Goal: Transaction & Acquisition: Purchase product/service

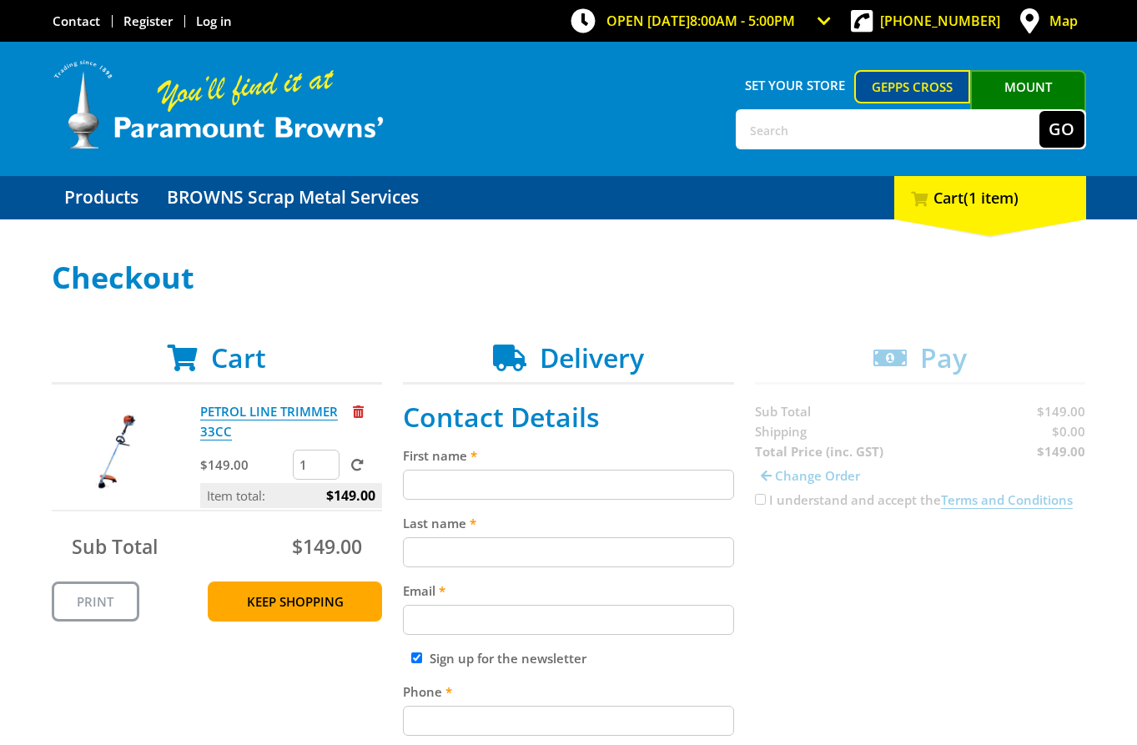
click at [622, 471] on input "First name" at bounding box center [568, 485] width 331 height 30
paste input "[PERSON_NAME]"
type input "[PERSON_NAME]"
click at [524, 534] on div "Last name" at bounding box center [568, 540] width 331 height 54
click at [525, 534] on div "Last name" at bounding box center [568, 540] width 331 height 54
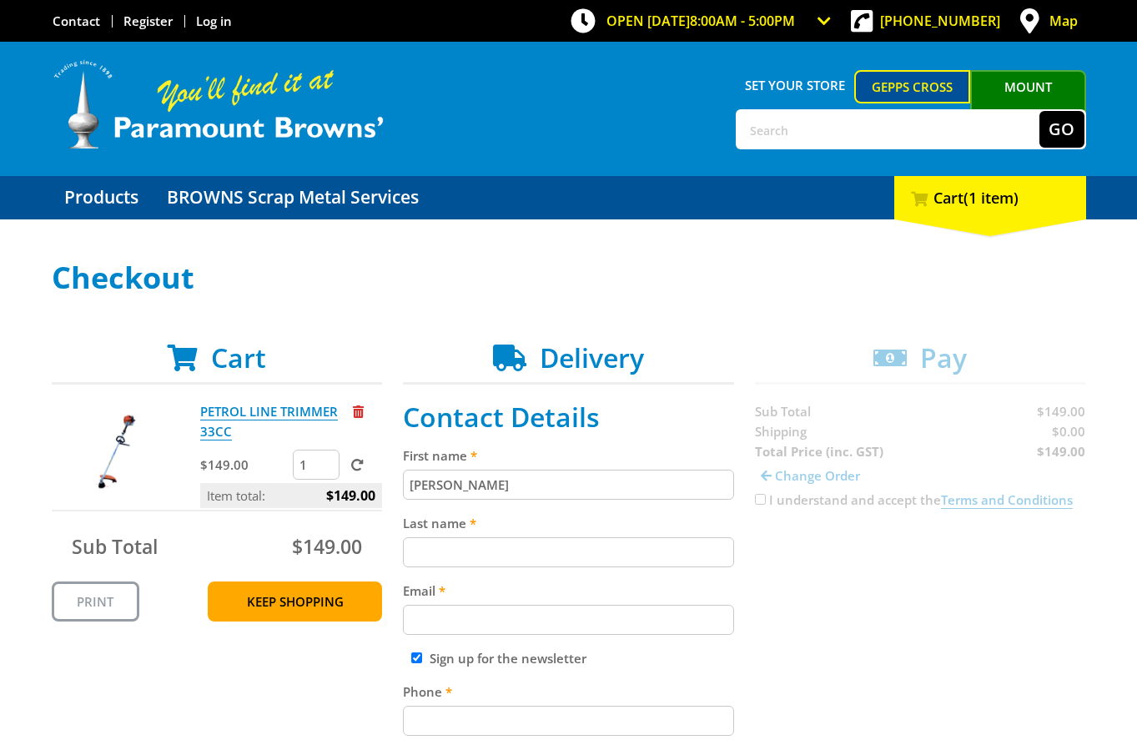
click at [521, 546] on input "Last name" at bounding box center [568, 552] width 331 height 30
paste input "[PERSON_NAME]"
type input "[PERSON_NAME]"
drag, startPoint x: 567, startPoint y: 628, endPoint x: 805, endPoint y: 637, distance: 237.9
click at [567, 629] on input "Email" at bounding box center [568, 620] width 331 height 30
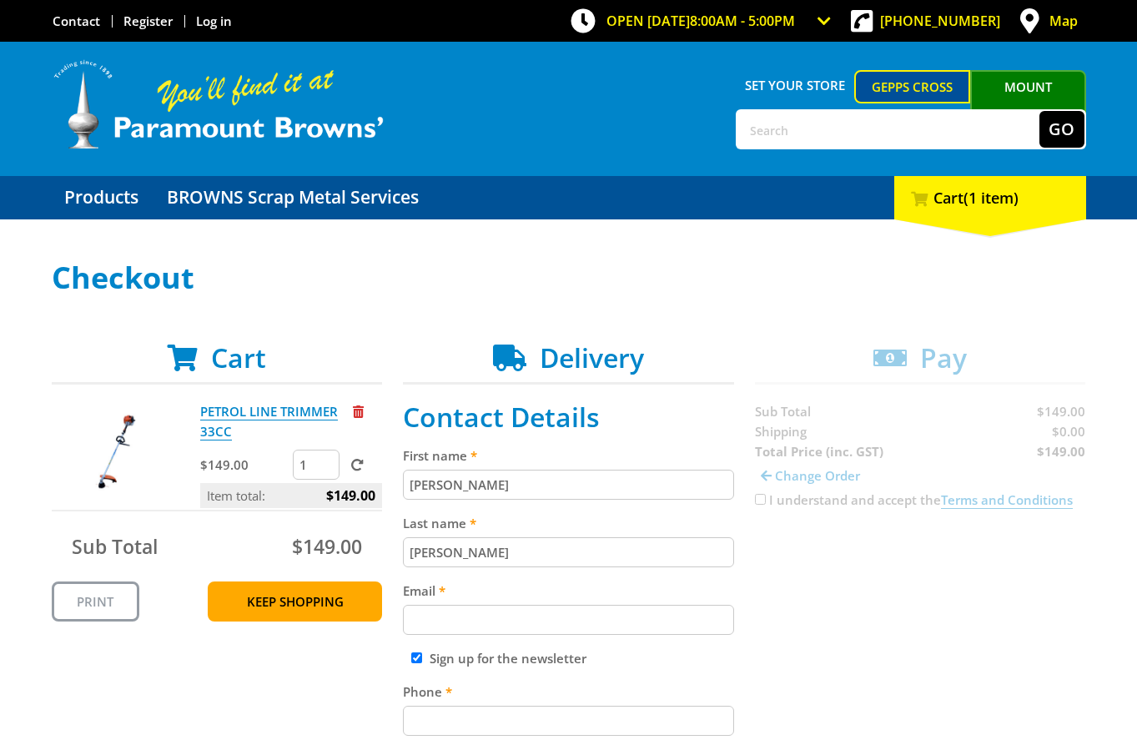
paste input "[EMAIL_ADDRESS][DOMAIN_NAME]"
type input "[EMAIL_ADDRESS][DOMAIN_NAME]"
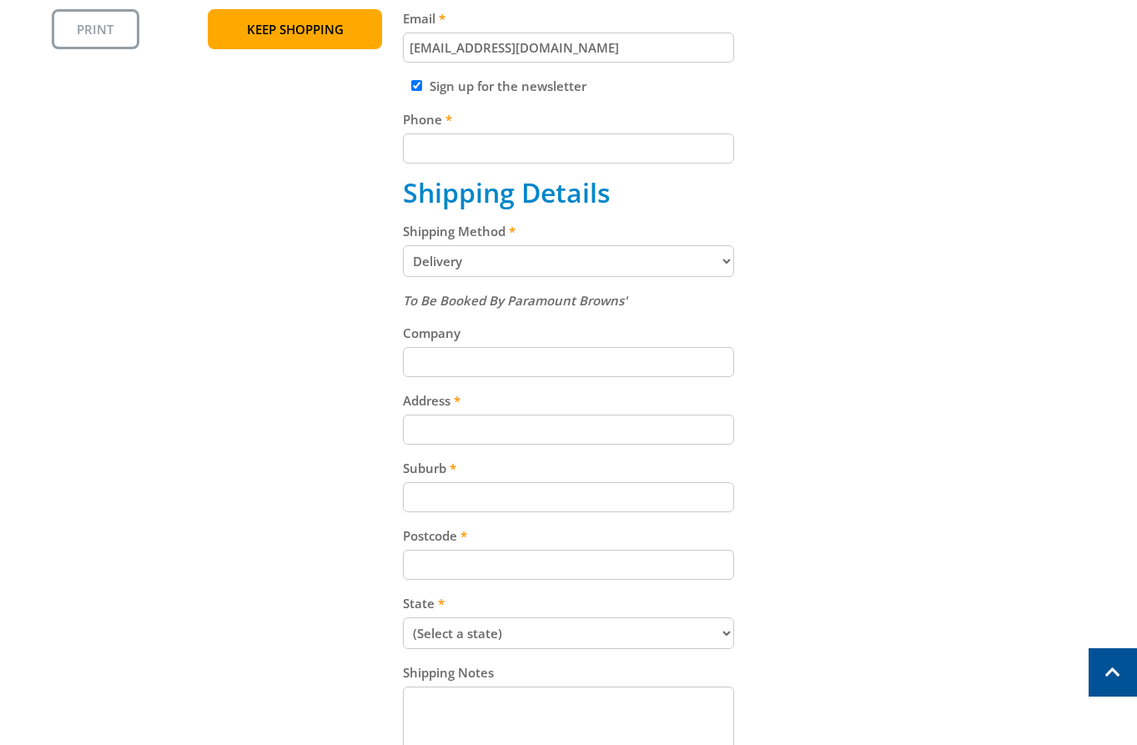
click at [466, 162] on input "Phone" at bounding box center [568, 148] width 331 height 30
paste input "[PHONE_NUMBER]"
type input "[PHONE_NUMBER]"
click at [454, 441] on input "Address" at bounding box center [568, 430] width 331 height 30
paste input "[STREET_ADDRESS][PERSON_NAME]"
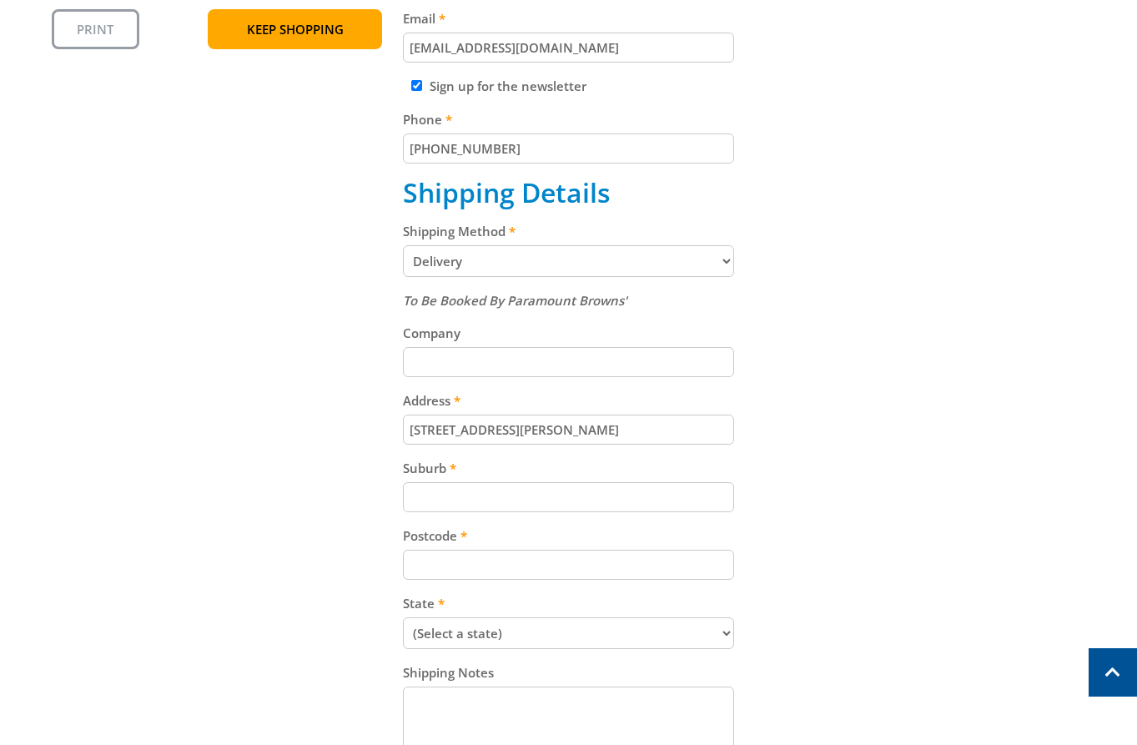
type input "[STREET_ADDRESS][PERSON_NAME]"
click at [465, 489] on input "Suburb" at bounding box center [568, 497] width 331 height 30
paste input "Totness"
type input "Totness"
click at [445, 567] on input "Postcode" at bounding box center [568, 565] width 331 height 30
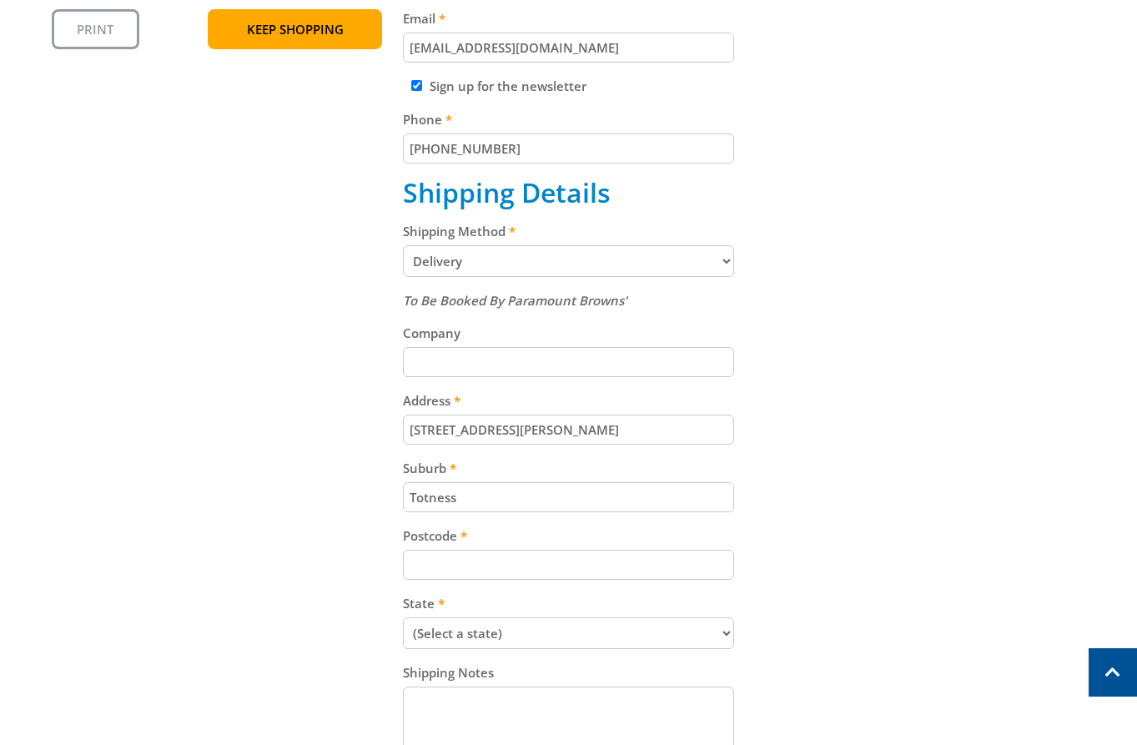
click at [279, 540] on div "Cart PETROL LINE TRIMMER 33CC $149.00 1 Item total: $149.00 Sub Total $149.00 P…" at bounding box center [569, 303] width 1034 height 1067
click at [565, 571] on input "Postcode" at bounding box center [568, 565] width 331 height 30
paste input "5250"
type input "5250"
click at [334, 554] on div "Cart PETROL LINE TRIMMER 33CC $149.00 1 Item total: $149.00 Sub Total $149.00 P…" at bounding box center [569, 303] width 1034 height 1067
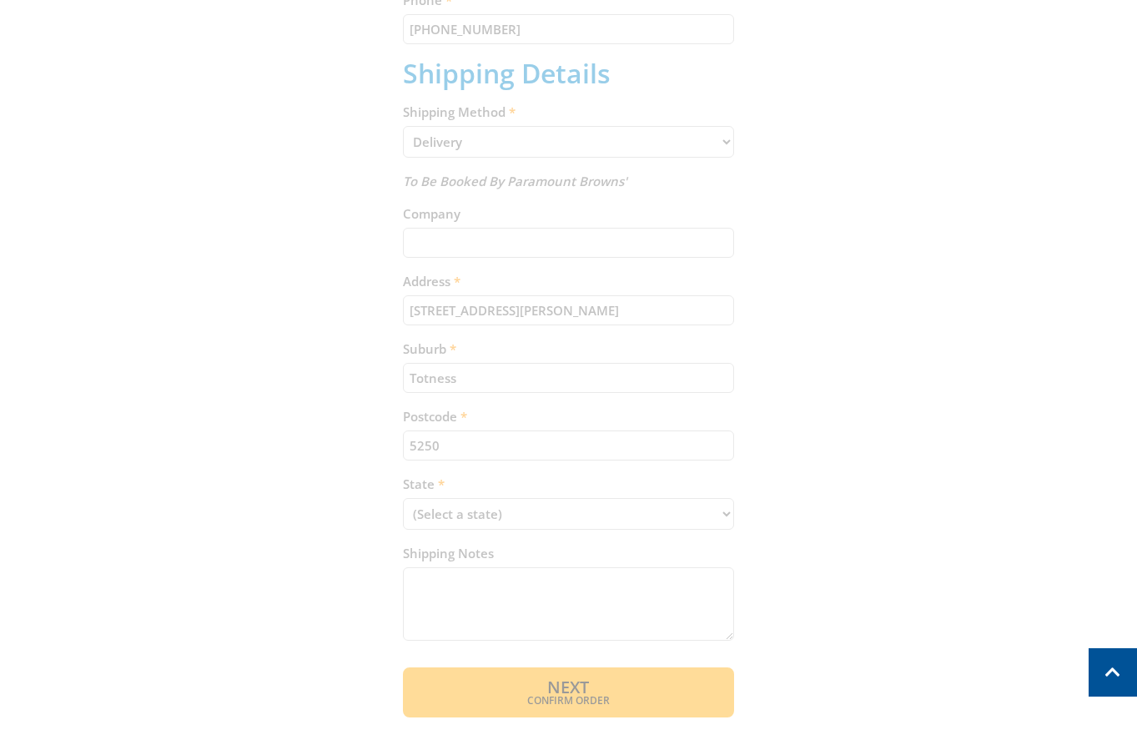
scroll to position [737, 0]
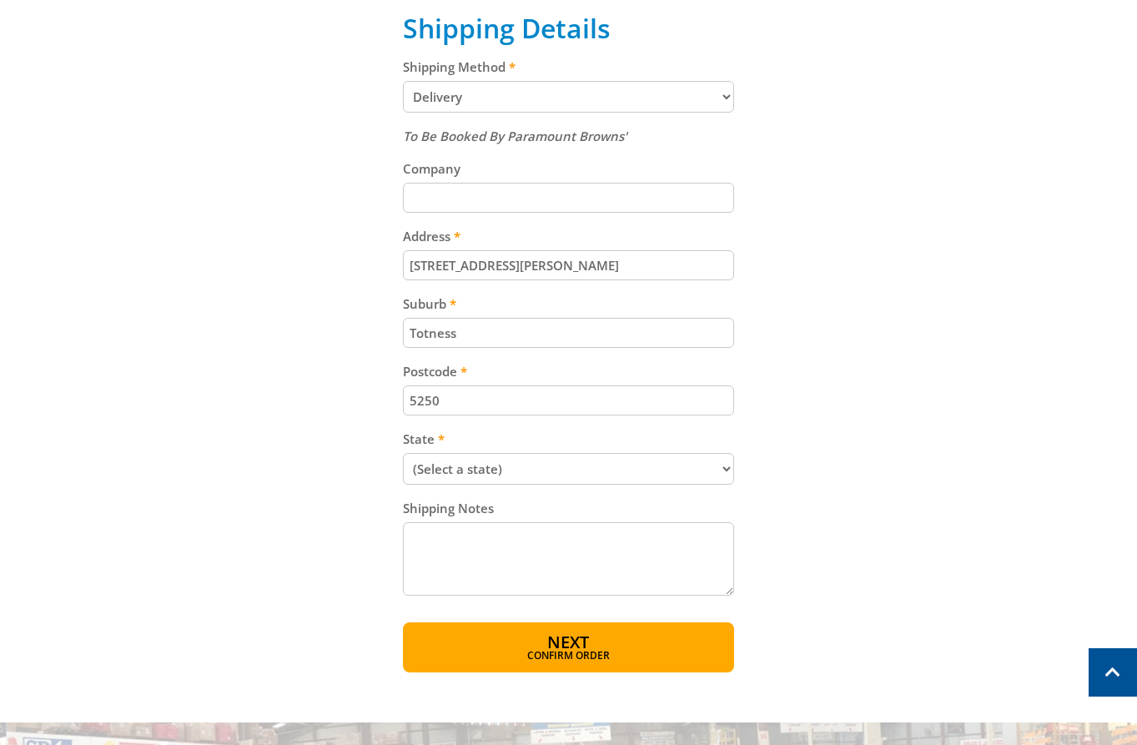
click at [502, 466] on select "(Select a state) [GEOGRAPHIC_DATA] [GEOGRAPHIC_DATA] [GEOGRAPHIC_DATA] [GEOGRAP…" at bounding box center [568, 469] width 331 height 32
select select "SA"
click at [403, 453] on select "(Select a state) [GEOGRAPHIC_DATA] [GEOGRAPHIC_DATA] [GEOGRAPHIC_DATA] [GEOGRAP…" at bounding box center [568, 469] width 331 height 32
click at [606, 638] on button "Next Confirm order" at bounding box center [568, 647] width 331 height 50
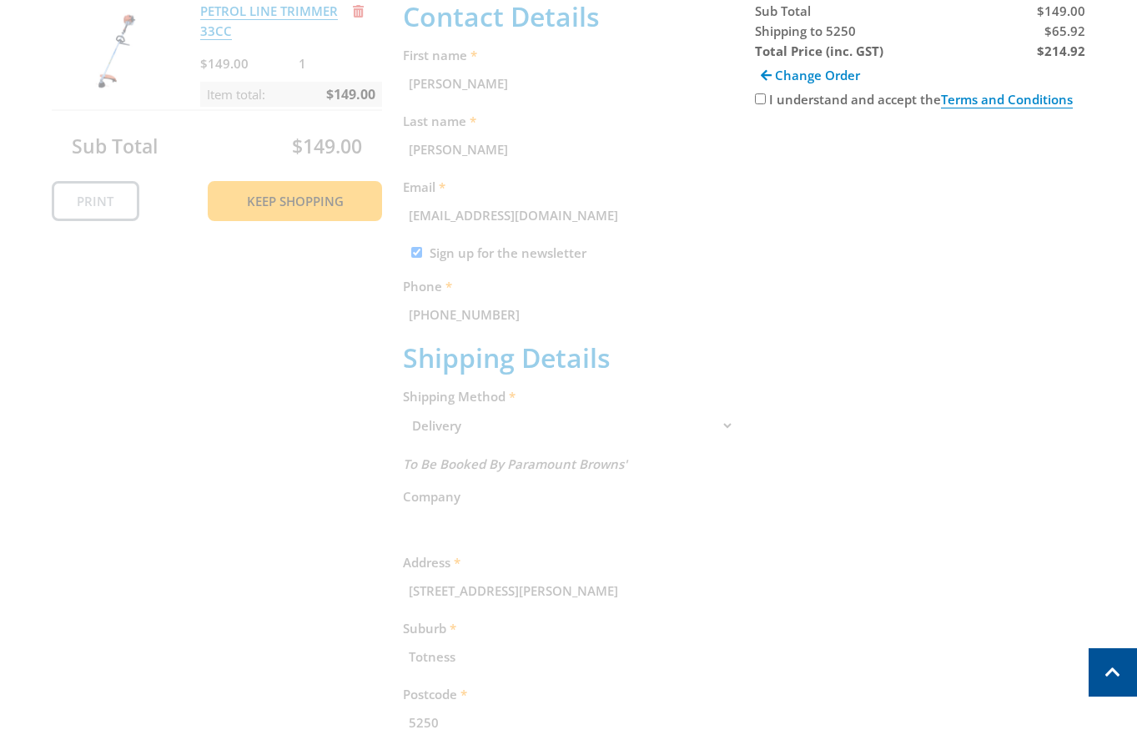
scroll to position [342, 0]
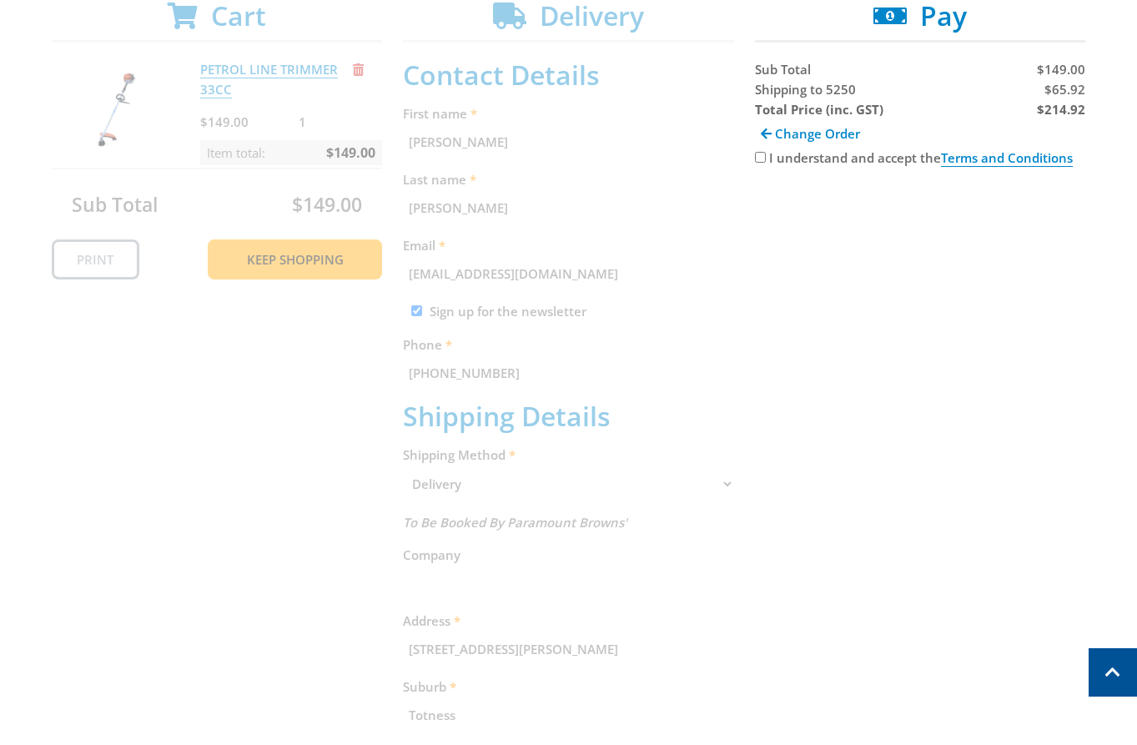
click at [1065, 85] on span "$65.92" at bounding box center [1064, 89] width 41 height 17
copy span "65.92"
click at [1065, 112] on strong "$214.92" at bounding box center [1061, 109] width 48 height 17
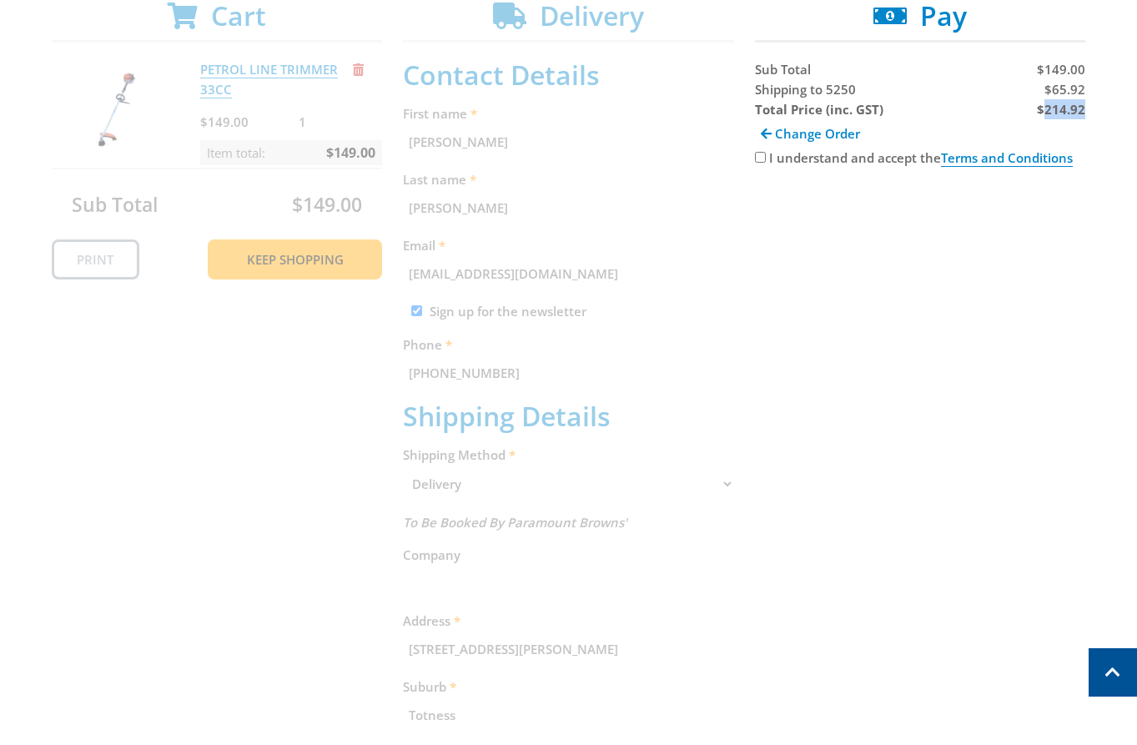
copy strong "214.92"
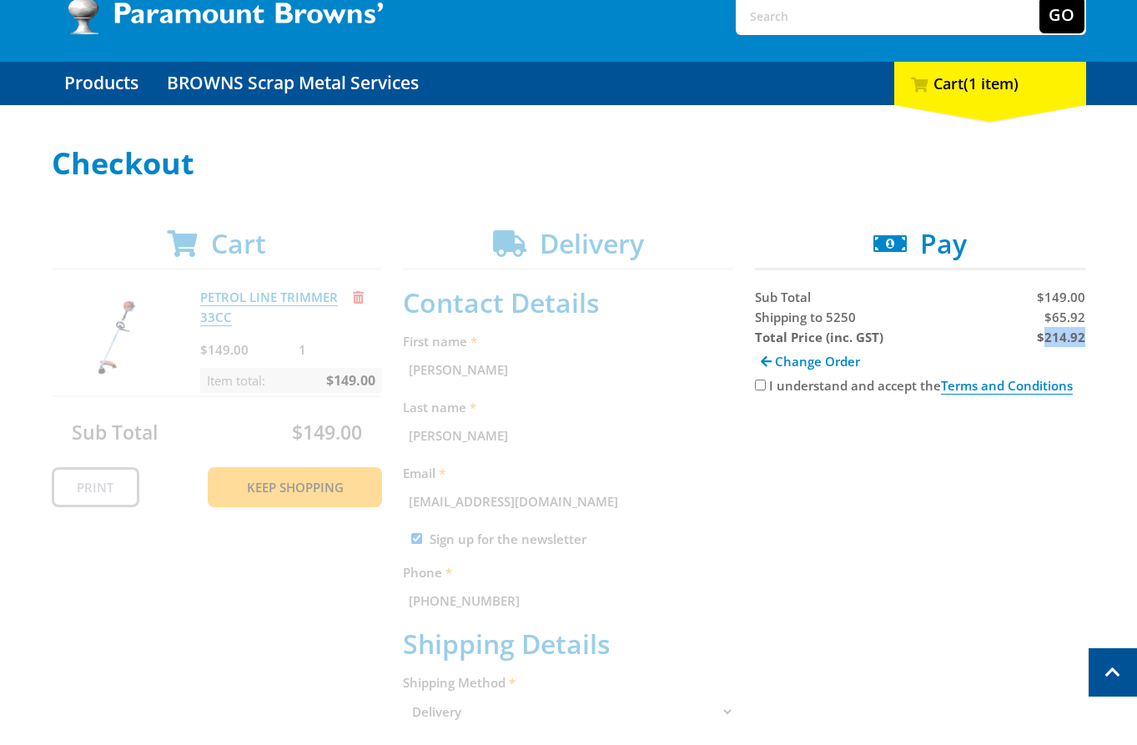
scroll to position [0, 0]
